Goal: Information Seeking & Learning: Learn about a topic

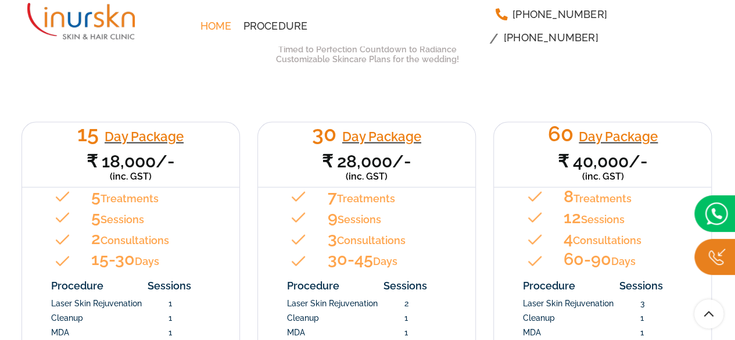
click at [278, 81] on div "15 Day Package ₹ 18,000/- (inc. GST) 5 Treatments 5 Sessions 2 Consultations 15…" at bounding box center [368, 297] width 710 height 433
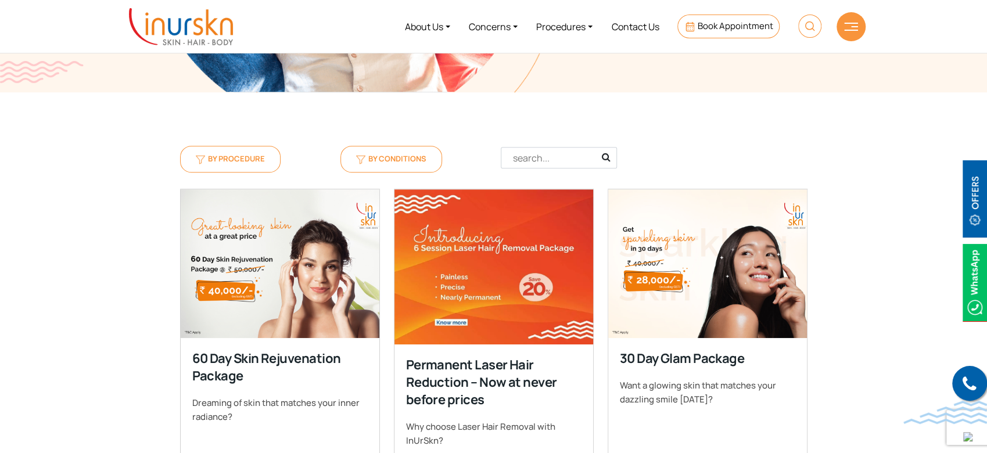
scroll to position [335, 0]
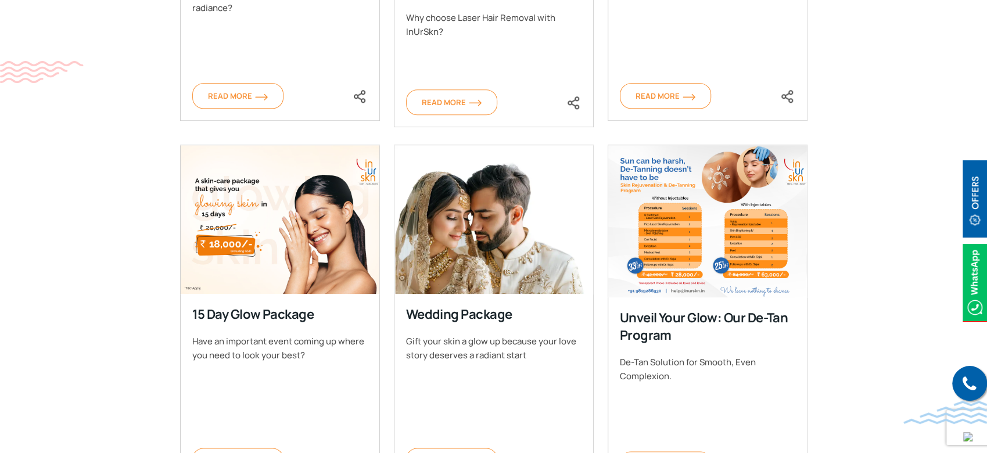
scroll to position [772, 0]
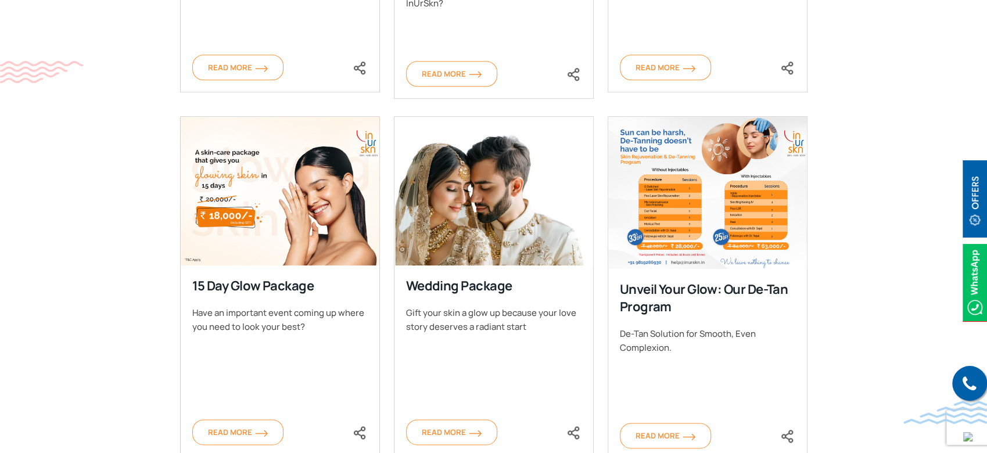
click at [858, 241] on section "By Procedure By Conditions Clear Filter Filter Acne Treatments Aesthetic Progra…" at bounding box center [493, 139] width 987 height 968
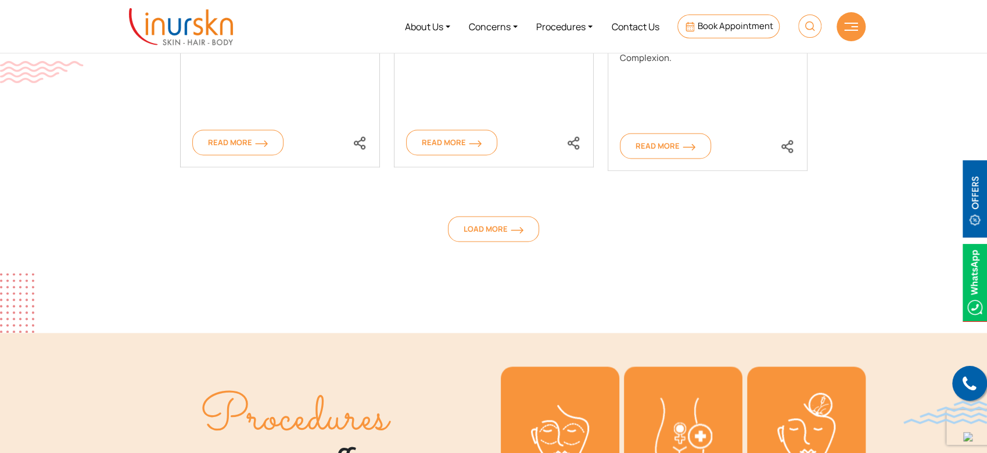
scroll to position [1064, 0]
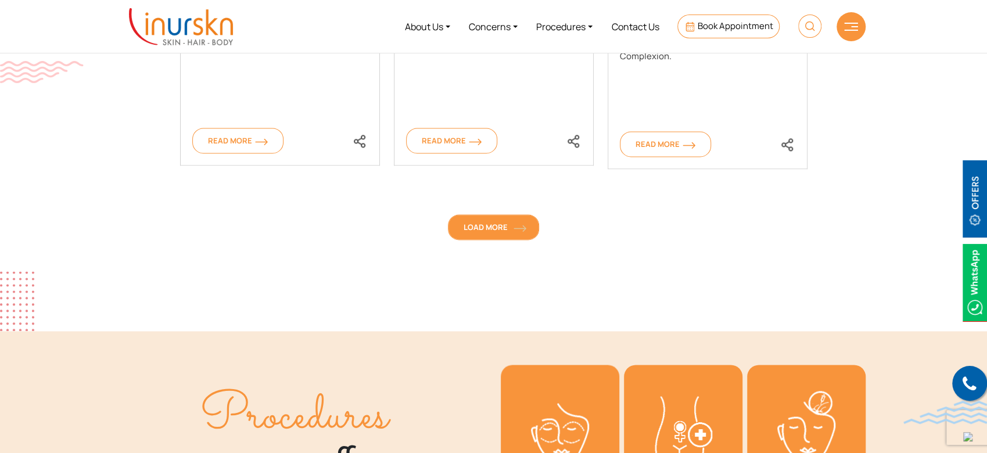
click at [498, 233] on link "Load More" at bounding box center [493, 227] width 91 height 26
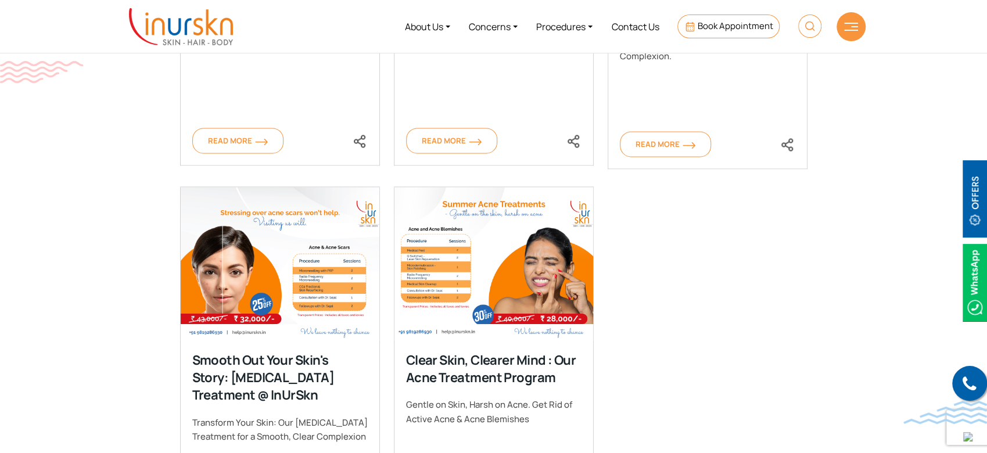
click at [869, 144] on section "By Procedure By Conditions Clear Filter Filter Acne Treatments Aesthetic Progra…" at bounding box center [493, 28] width 987 height 1330
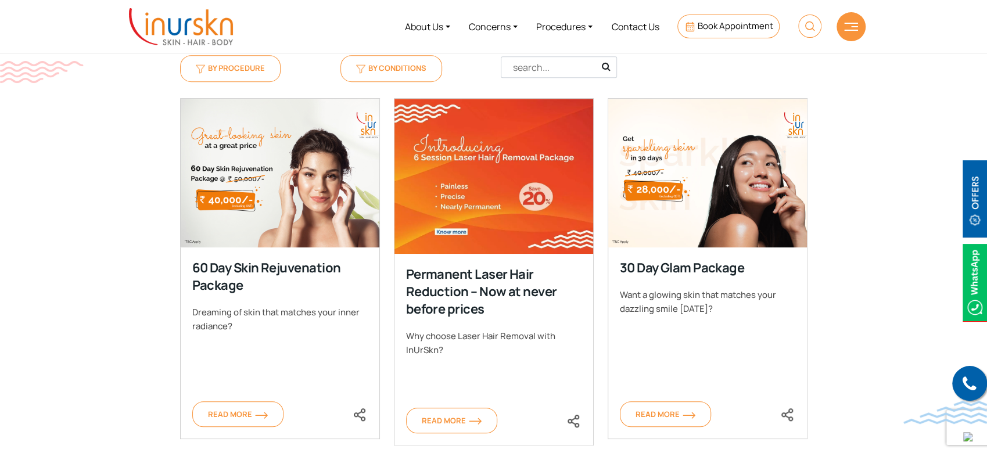
scroll to position [414, 0]
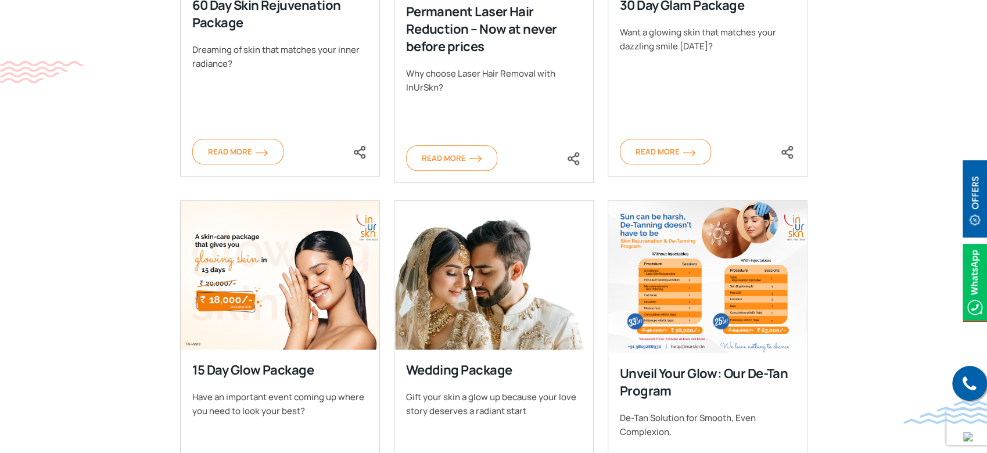
scroll to position [689, 0]
click at [116, 299] on section "By Procedure By Conditions Clear Filter Filter Acne Treatments Aesthetic Progra…" at bounding box center [493, 404] width 987 height 1330
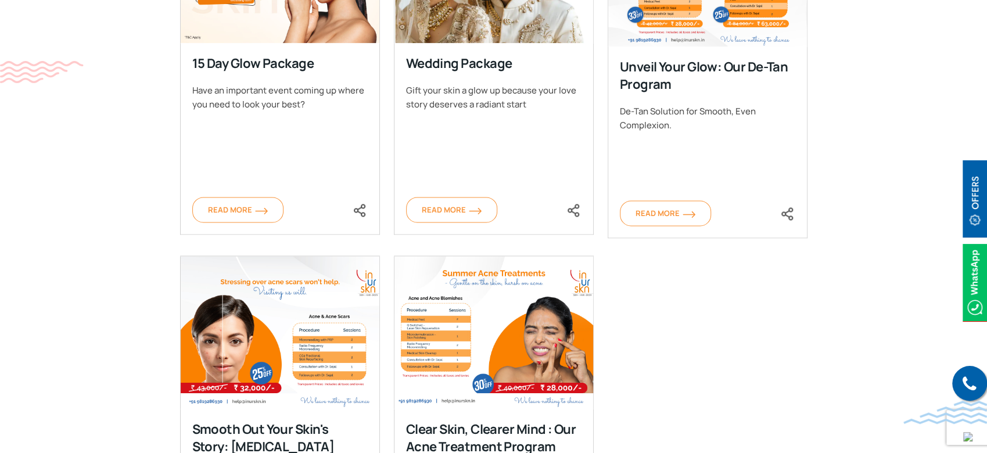
scroll to position [995, 0]
click at [729, 337] on div "60 Day Skin Rejuvenation Package Dreaming of skin that matches your inner radia…" at bounding box center [493, 72] width 641 height 1089
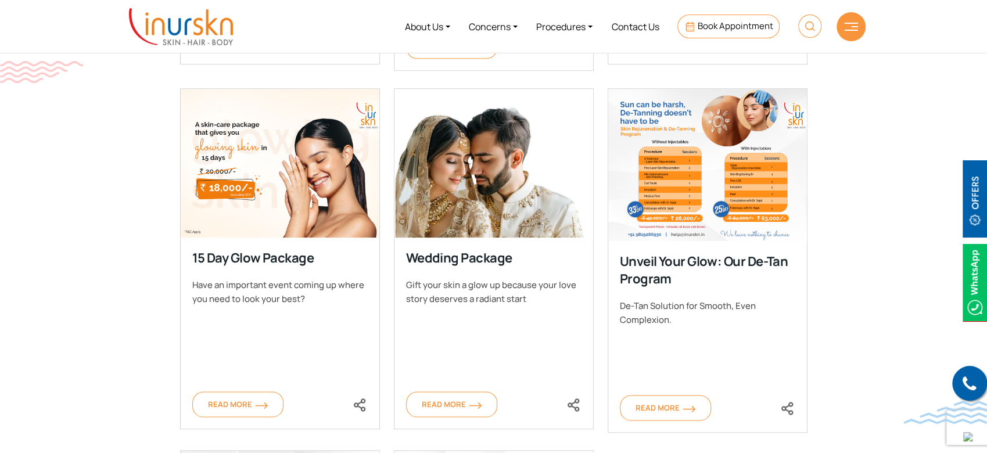
scroll to position [793, 0]
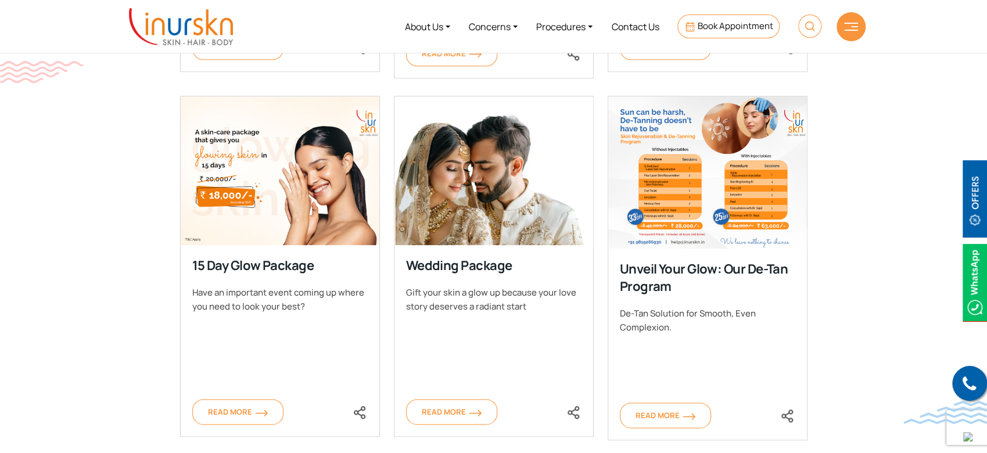
click at [968, 271] on img at bounding box center [974, 282] width 24 height 77
click at [96, 253] on section "By Procedure By Conditions Clear Filter Filter Acne Treatments Aesthetic Progra…" at bounding box center [493, 300] width 987 height 1330
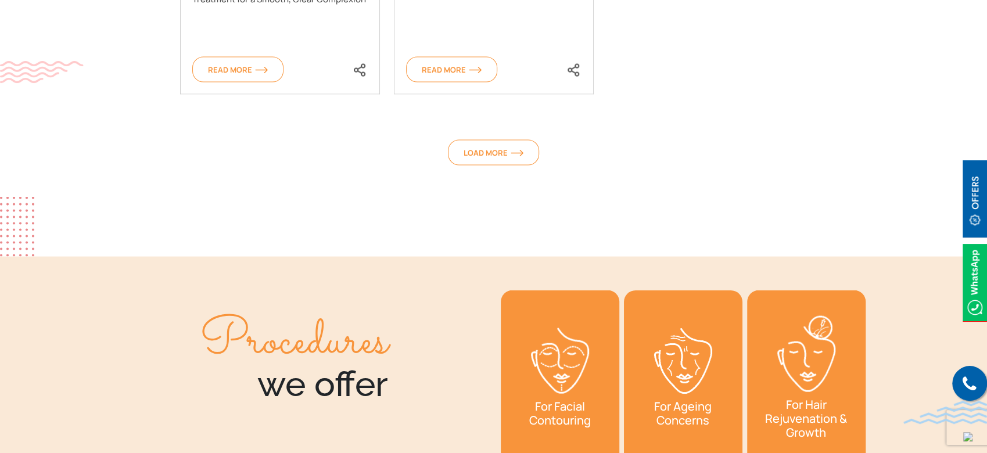
scroll to position [1505, 0]
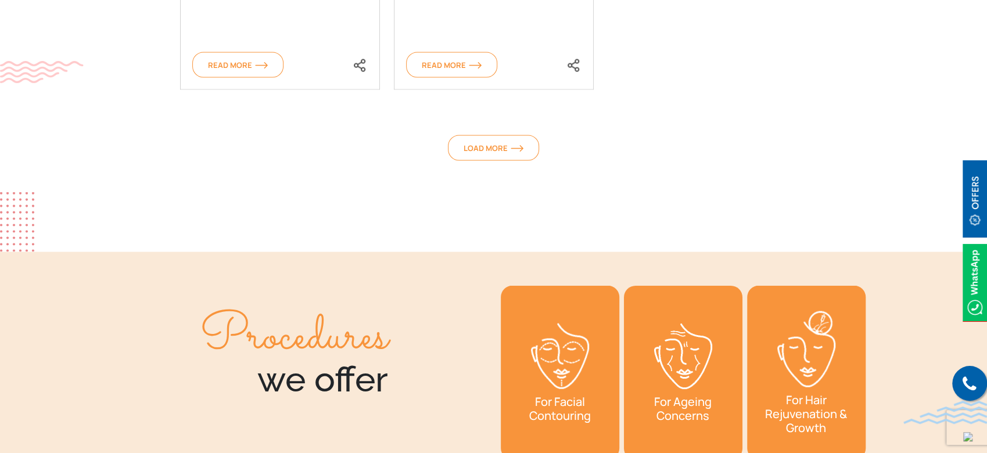
click at [96, 253] on section "Procedures we offer We believe that procedures and external intervention should…" at bounding box center [493, 462] width 987 height 420
click at [93, 202] on div at bounding box center [493, 222] width 987 height 60
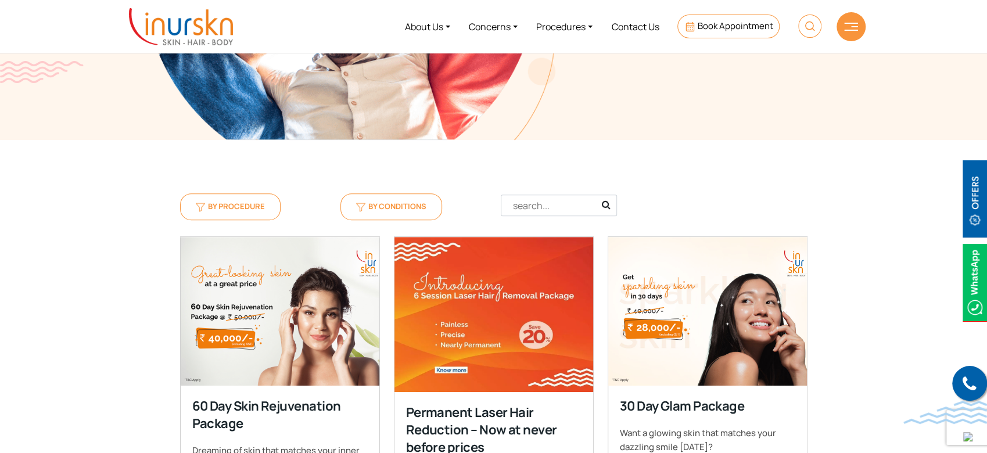
scroll to position [286, 0]
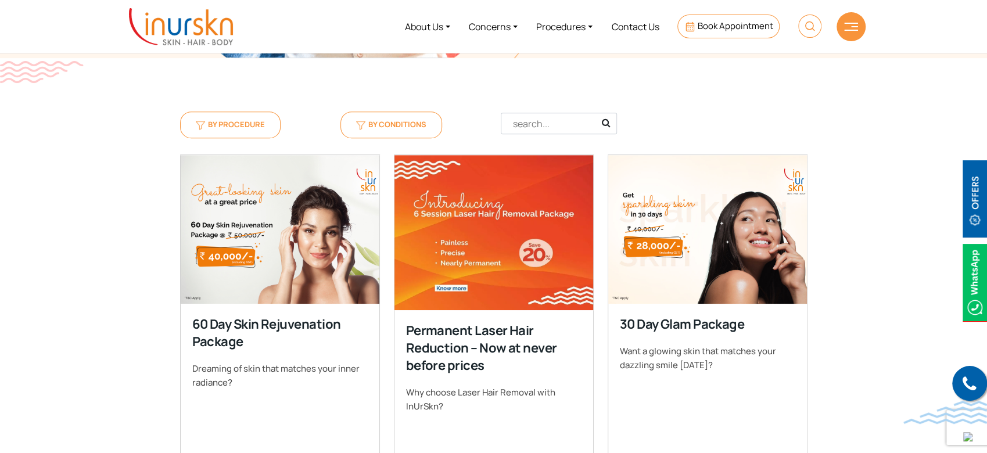
scroll to position [368, 0]
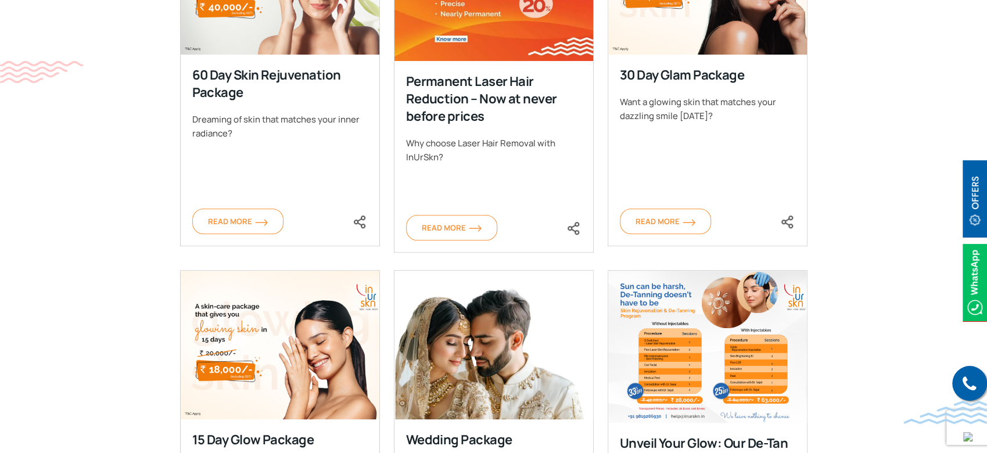
scroll to position [621, 0]
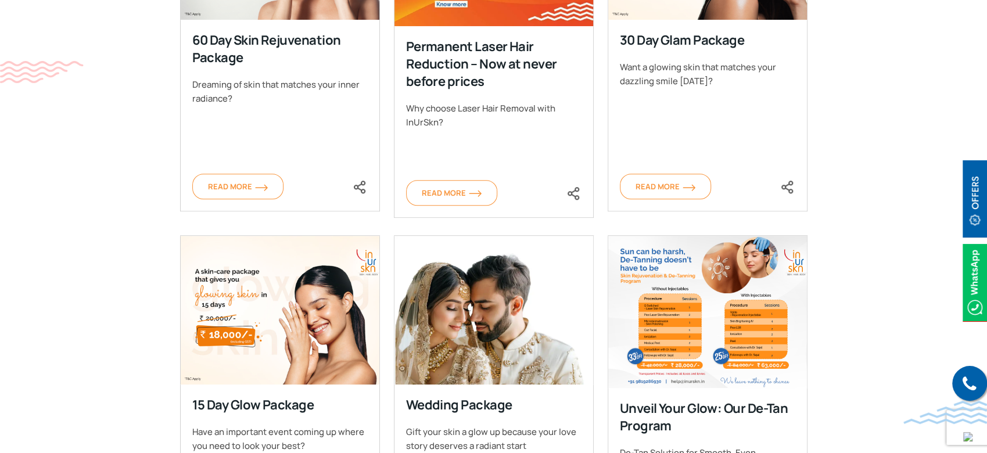
scroll to position [655, 0]
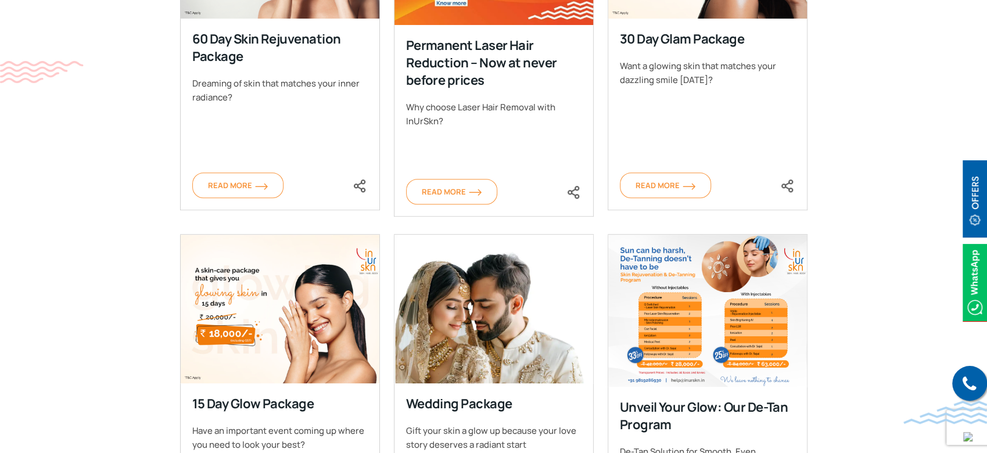
click at [85, 166] on section "By Procedure By Conditions Clear Filter Filter Acne Treatments Aesthetic Progra…" at bounding box center [493, 438] width 987 height 1330
click at [135, 122] on section "By Procedure By Conditions Clear Filter Filter Acne Treatments Aesthetic Progra…" at bounding box center [493, 438] width 987 height 1330
click at [121, 132] on section "By Procedure By Conditions Clear Filter Filter Acne Treatments Aesthetic Progra…" at bounding box center [493, 438] width 987 height 1330
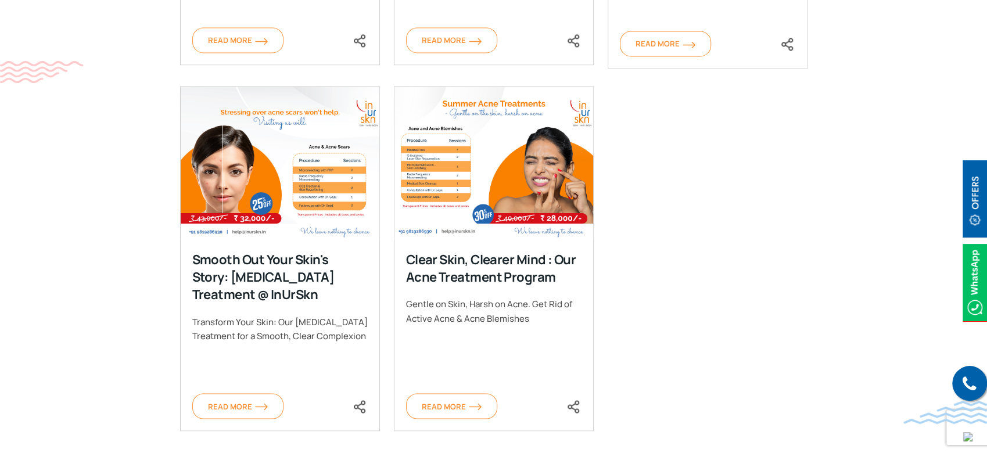
scroll to position [1171, 0]
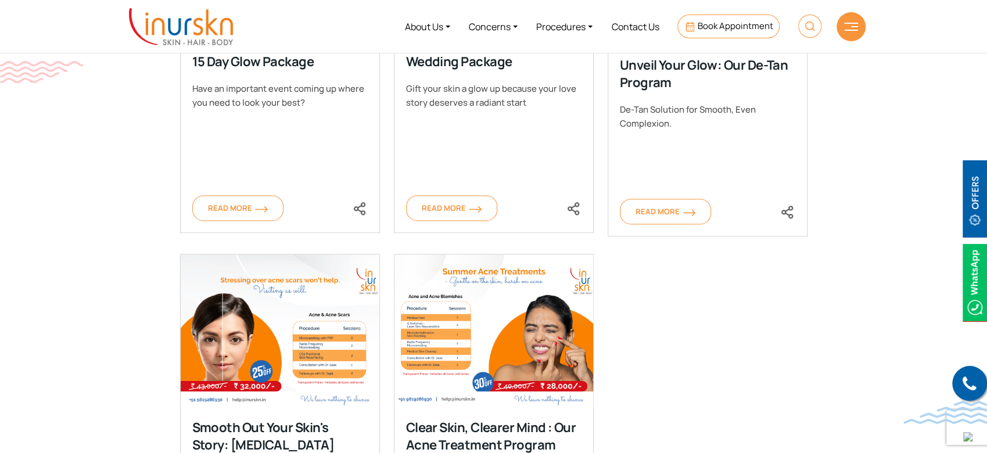
scroll to position [925, 0]
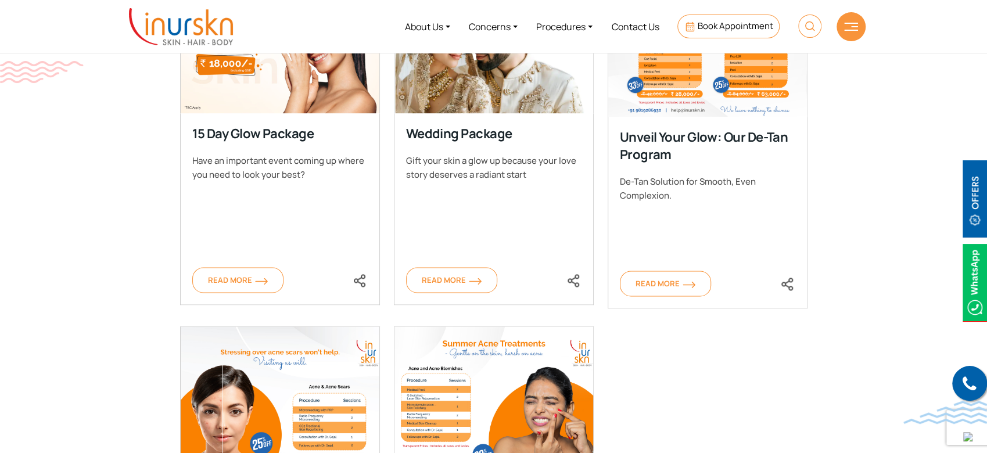
click at [829, 138] on section "By Procedure By Conditions Clear Filter Filter Acne Treatments Aesthetic Progra…" at bounding box center [493, 168] width 987 height 1330
click at [871, 361] on section "By Procedure By Conditions Clear Filter Filter Acne Treatments Aesthetic Progra…" at bounding box center [493, 168] width 987 height 1330
click at [145, 309] on section "By Procedure By Conditions Clear Filter Filter Acne Treatments Aesthetic Progra…" at bounding box center [493, 168] width 987 height 1330
click at [667, 361] on div "60 Day Skin Rejuvenation Package Dreaming of skin that matches your inner radia…" at bounding box center [493, 143] width 641 height 1089
click at [862, 239] on section "By Procedure By Conditions Clear Filter Filter Acne Treatments Aesthetic Progra…" at bounding box center [493, 168] width 987 height 1330
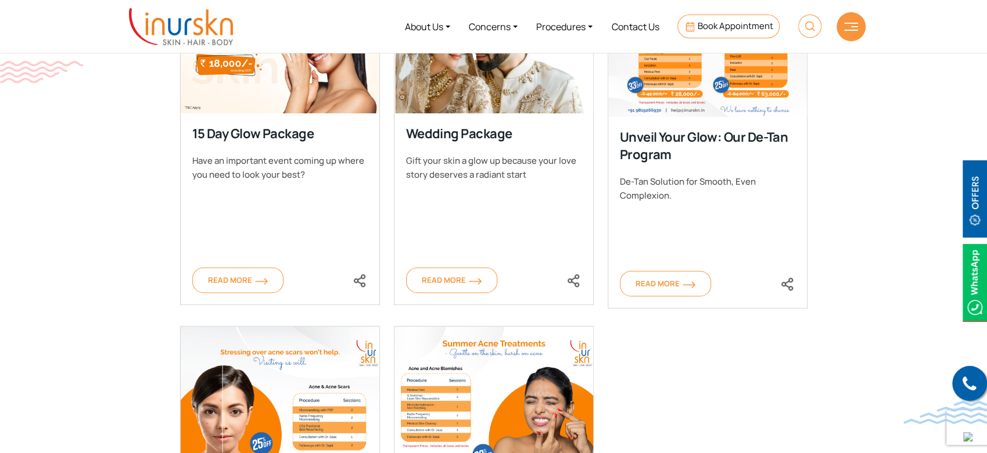
click at [675, 383] on div "60 Day Skin Rejuvenation Package Dreaming of skin that matches your inner radia…" at bounding box center [493, 143] width 641 height 1089
click at [684, 372] on div "60 Day Skin Rejuvenation Package Dreaming of skin that matches your inner radia…" at bounding box center [493, 143] width 641 height 1089
click at [875, 141] on section "By Procedure By Conditions Clear Filter Filter Acne Treatments Aesthetic Progra…" at bounding box center [493, 168] width 987 height 1330
click at [78, 112] on section "By Procedure By Conditions Clear Filter Filter Acne Treatments Aesthetic Progra…" at bounding box center [493, 168] width 987 height 1330
click at [110, 233] on section "By Procedure By Conditions Clear Filter Filter Acne Treatments Aesthetic Progra…" at bounding box center [493, 168] width 987 height 1330
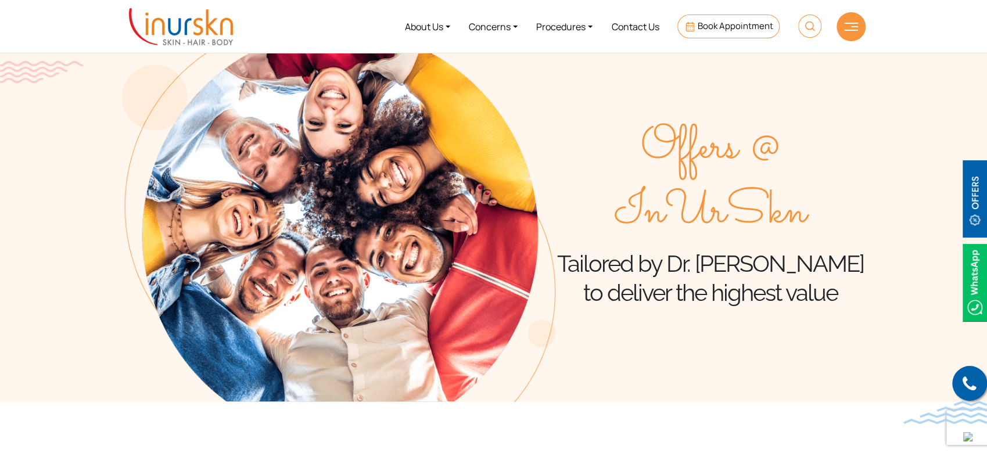
scroll to position [0, 0]
